Goal: Find specific page/section: Find specific page/section

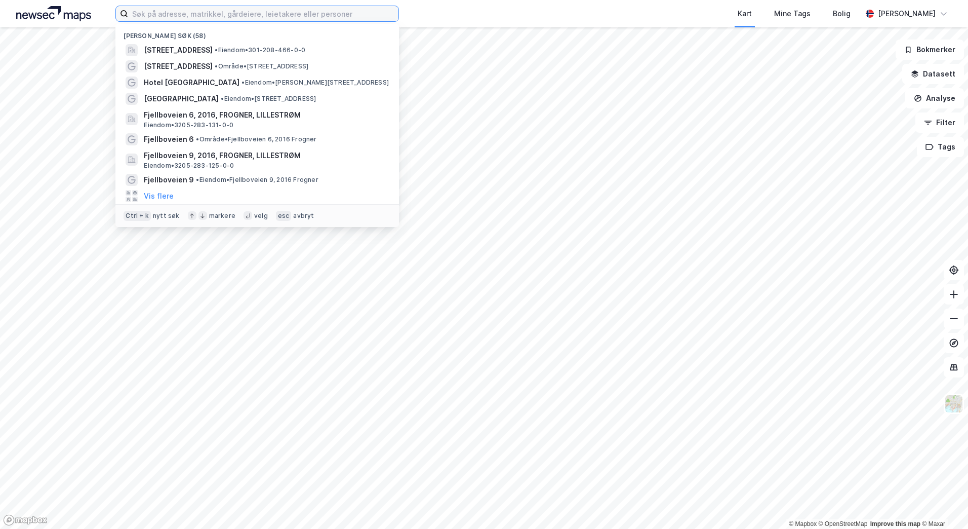
click at [284, 14] on input at bounding box center [263, 13] width 270 height 15
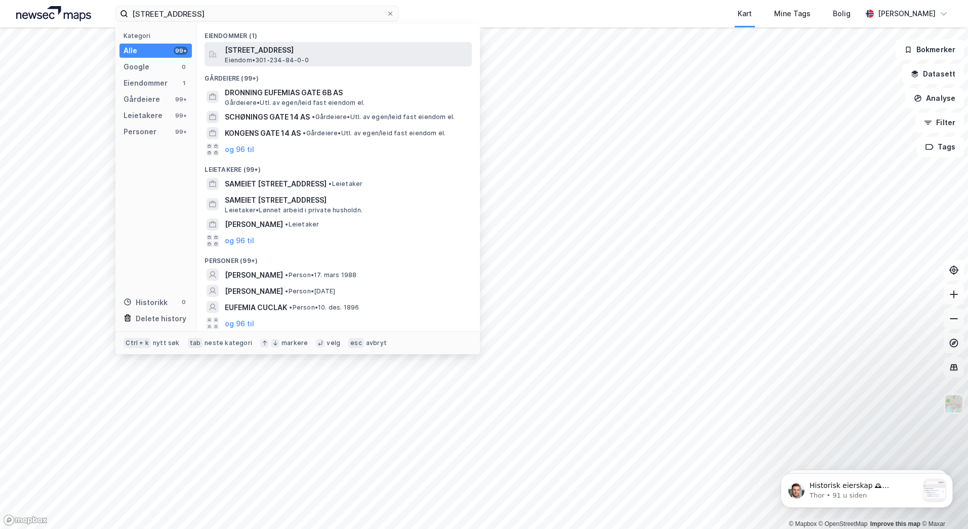
click at [277, 52] on span "[STREET_ADDRESS]" at bounding box center [346, 50] width 243 height 12
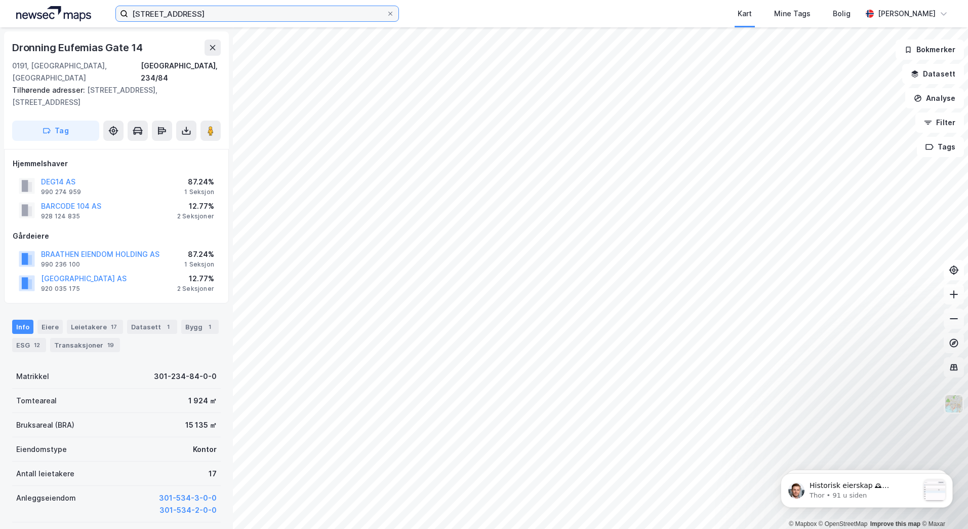
click at [245, 15] on input "[STREET_ADDRESS]" at bounding box center [257, 13] width 258 height 15
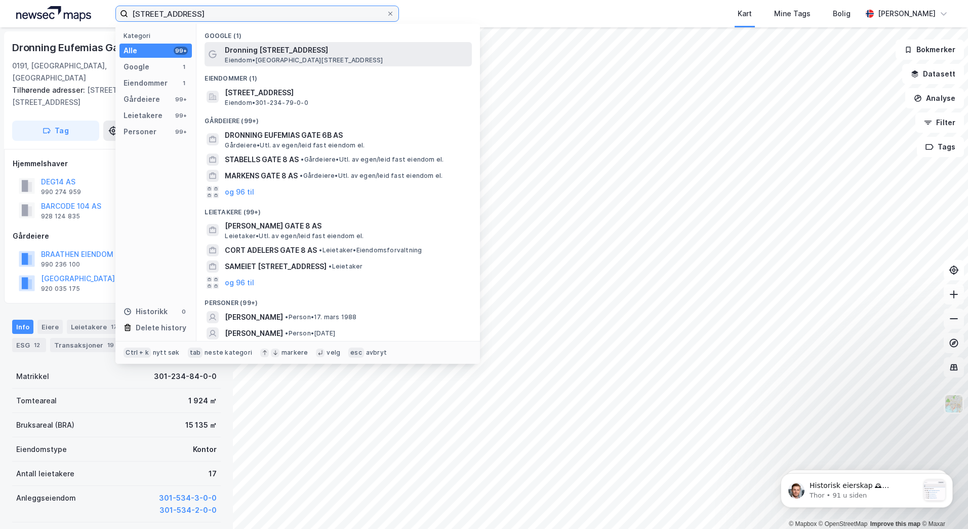
type input "[STREET_ADDRESS]"
click at [252, 54] on span "Dronning [STREET_ADDRESS]" at bounding box center [346, 50] width 243 height 12
